Goal: Information Seeking & Learning: Learn about a topic

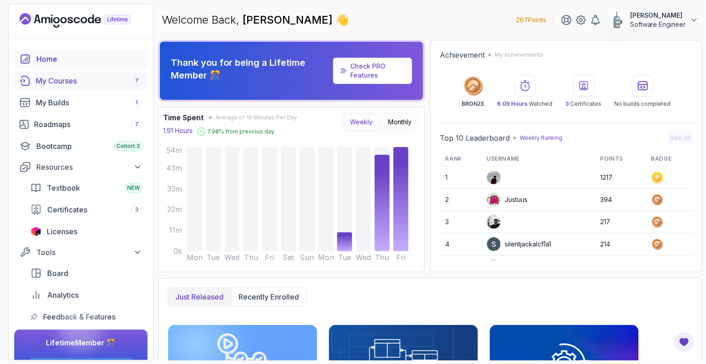
click at [72, 82] on div "My Courses 7" at bounding box center [89, 80] width 106 height 11
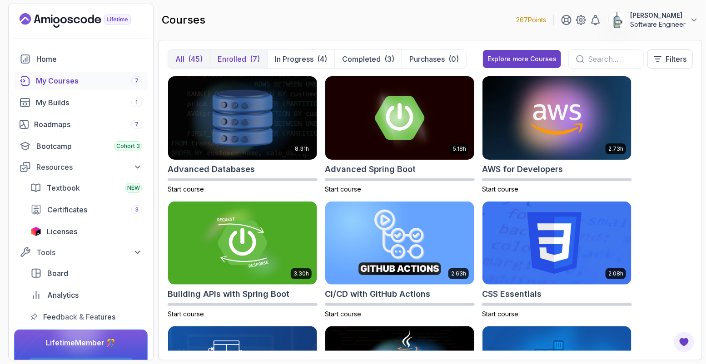
click at [234, 54] on p "Enrolled" at bounding box center [232, 59] width 29 height 11
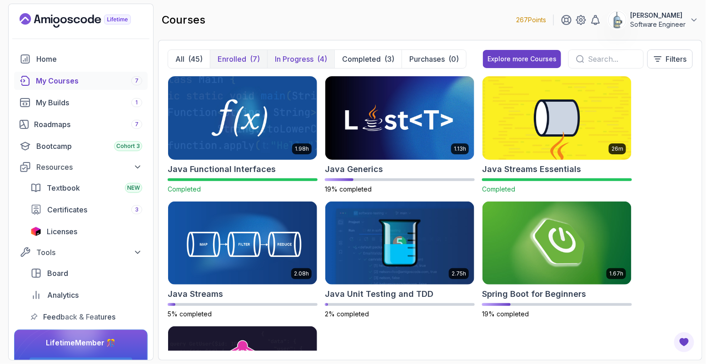
click at [293, 55] on p "In Progress" at bounding box center [294, 59] width 39 height 11
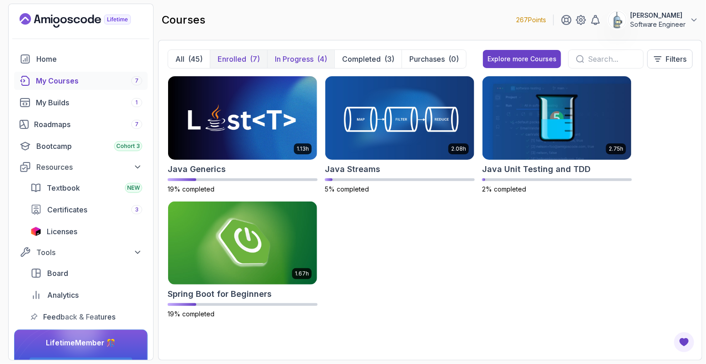
click at [242, 61] on p "Enrolled" at bounding box center [232, 59] width 29 height 11
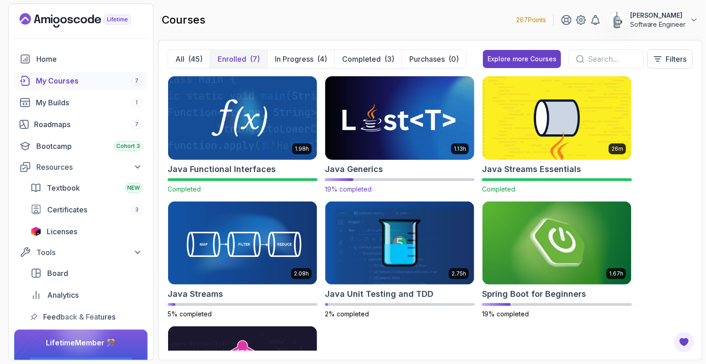
click at [385, 120] on img at bounding box center [400, 118] width 156 height 88
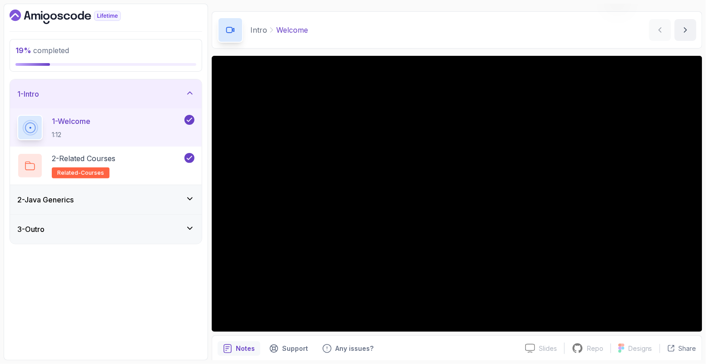
scroll to position [34, 0]
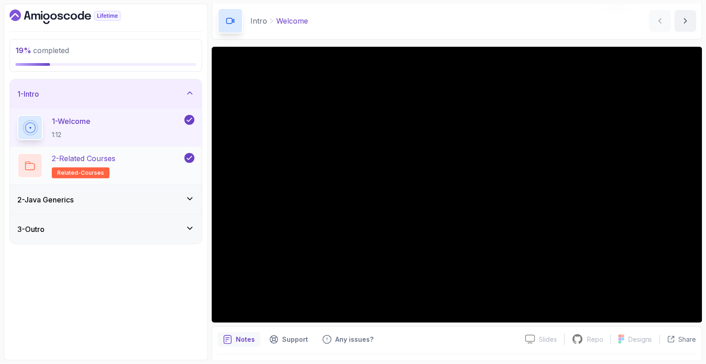
click at [137, 159] on div "2 - Related Courses related-courses" at bounding box center [99, 165] width 165 height 25
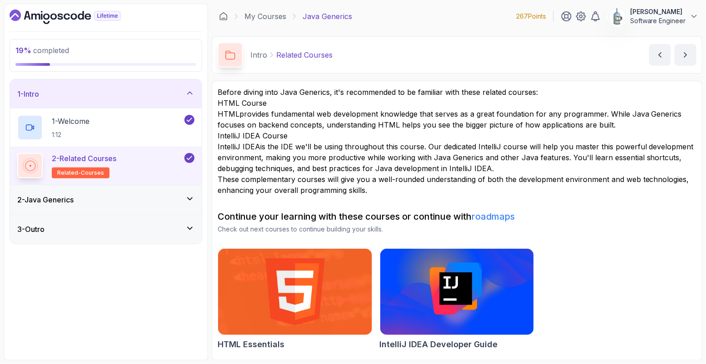
click at [121, 203] on div "2 - Java Generics" at bounding box center [105, 199] width 177 height 11
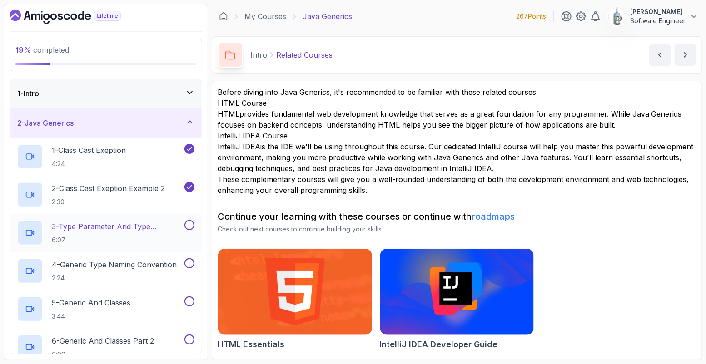
click at [128, 220] on div "3 - Type Parameter And Type Argument 6:07" at bounding box center [106, 233] width 192 height 38
click at [111, 229] on p "3 - Type Parameter And Type Argument" at bounding box center [117, 226] width 131 height 11
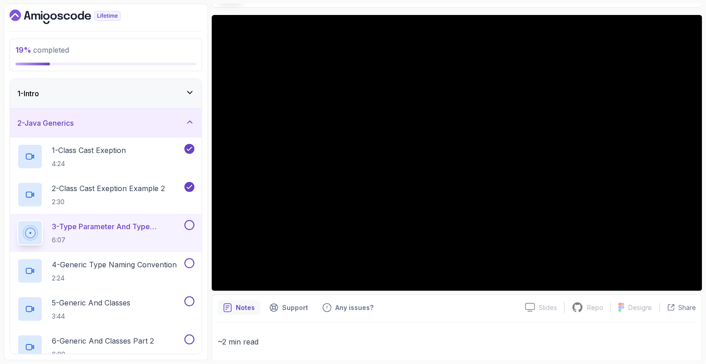
scroll to position [67, 0]
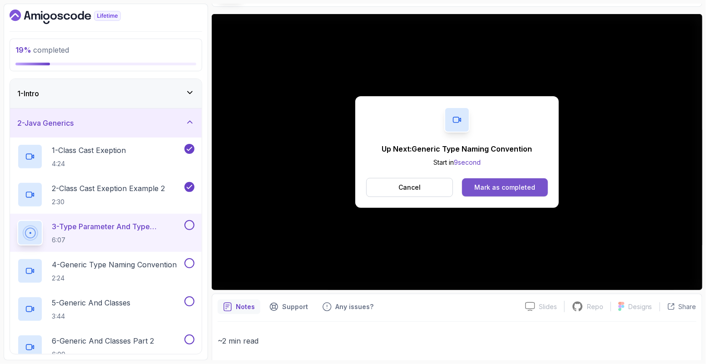
click at [530, 193] on button "Mark as completed" at bounding box center [505, 188] width 86 height 18
